Goal: Information Seeking & Learning: Learn about a topic

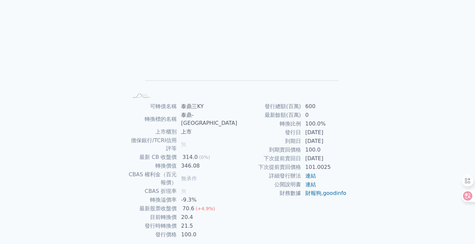
scroll to position [65, 0]
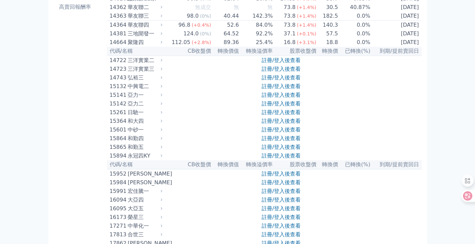
scroll to position [67, 0]
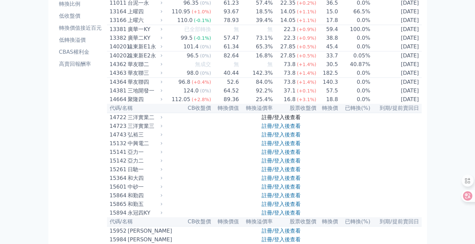
click at [266, 120] on link "註冊/登入後查看" at bounding box center [281, 117] width 39 height 6
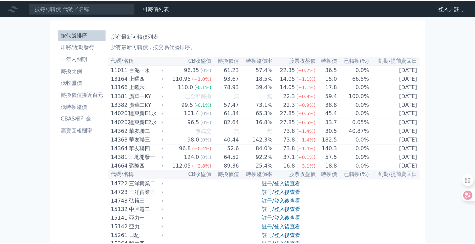
scroll to position [67, 0]
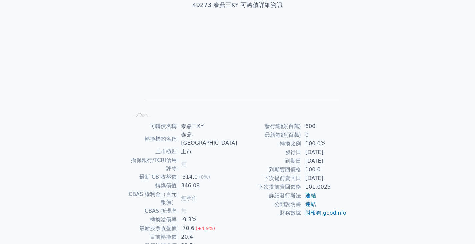
scroll to position [65, 0]
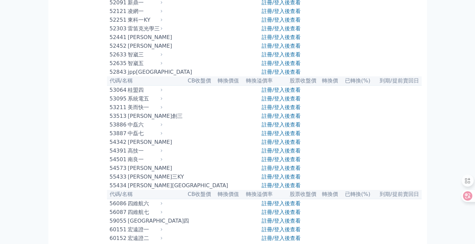
scroll to position [2169, 0]
